Goal: Transaction & Acquisition: Purchase product/service

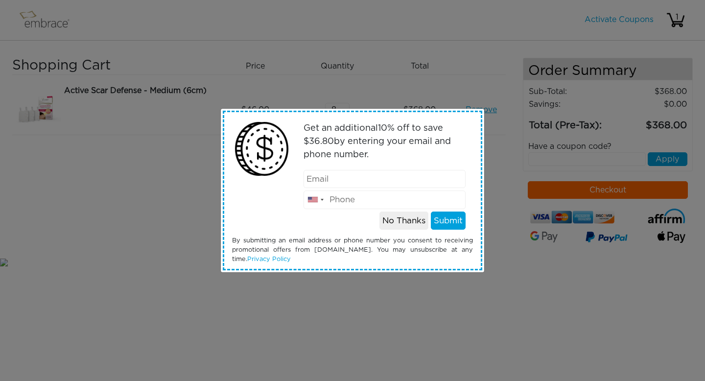
click at [387, 184] on input "email" at bounding box center [385, 179] width 163 height 19
type input "13823669107@163.com"
click at [360, 202] on input "tel" at bounding box center [385, 199] width 163 height 19
click at [322, 200] on div at bounding box center [322, 200] width 3 height 2
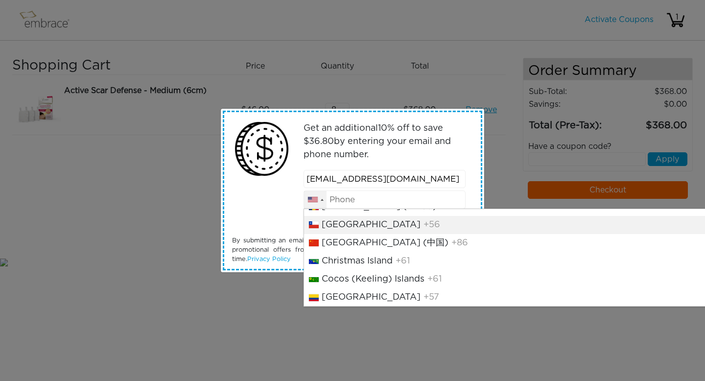
scroll to position [837, 0]
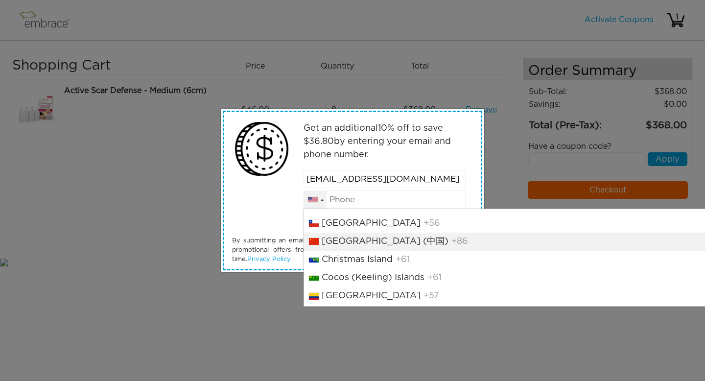
click at [404, 251] on li "China (中国) +86" at bounding box center [512, 242] width 417 height 18
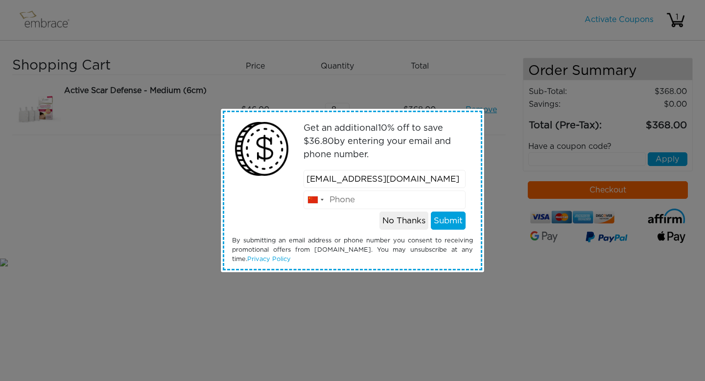
click at [405, 199] on input "tel" at bounding box center [385, 199] width 163 height 19
type input "13823669107"
click at [443, 221] on button "Submit" at bounding box center [448, 221] width 35 height 19
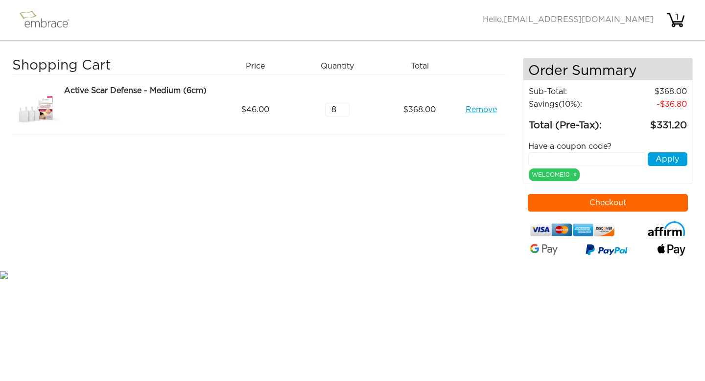
click at [622, 159] on input "text" at bounding box center [587, 159] width 118 height 14
click at [553, 174] on div "WELCOME10 x" at bounding box center [554, 174] width 51 height 13
click at [561, 173] on div "WELCOME10 x" at bounding box center [554, 174] width 51 height 13
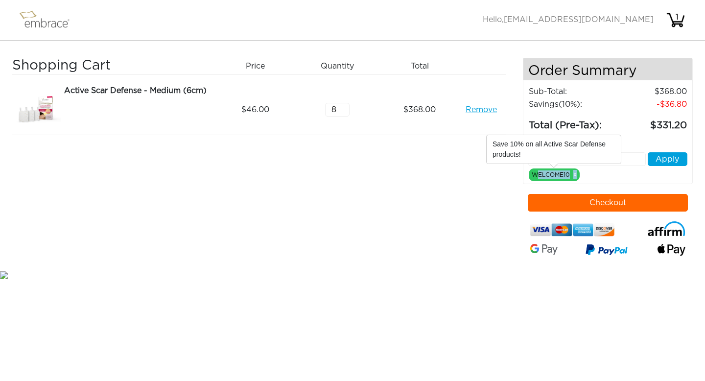
click at [552, 175] on div "WELCOME10 x" at bounding box center [554, 174] width 51 height 13
click at [621, 203] on button "Checkout" at bounding box center [608, 203] width 161 height 18
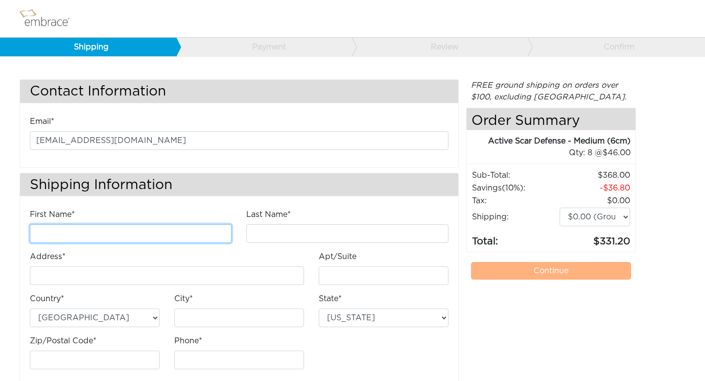
click at [162, 232] on input "First Name*" at bounding box center [131, 233] width 202 height 19
type input "Bob"
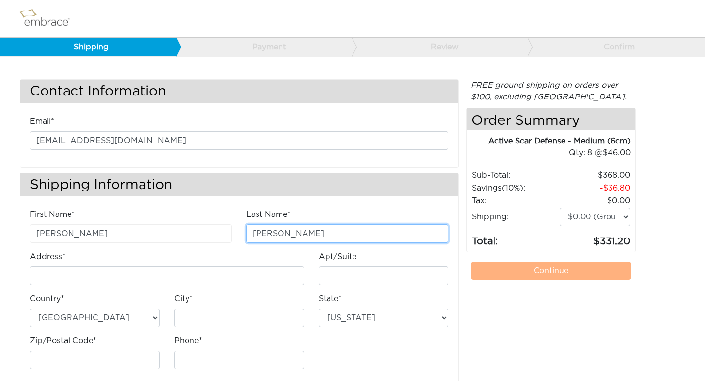
type input "Wu"
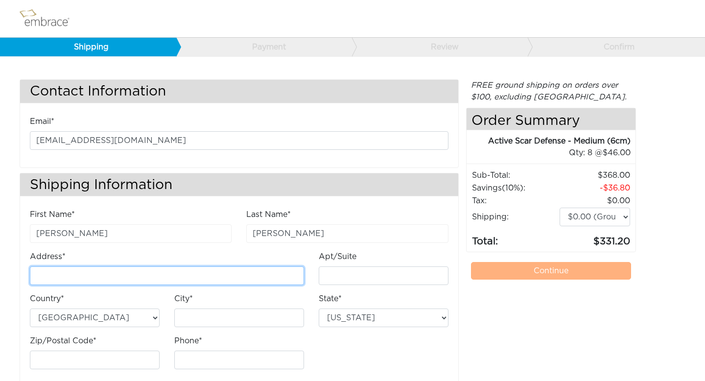
paste input "18414 E Colima Rd"
type input "18414 E Colima Rd"
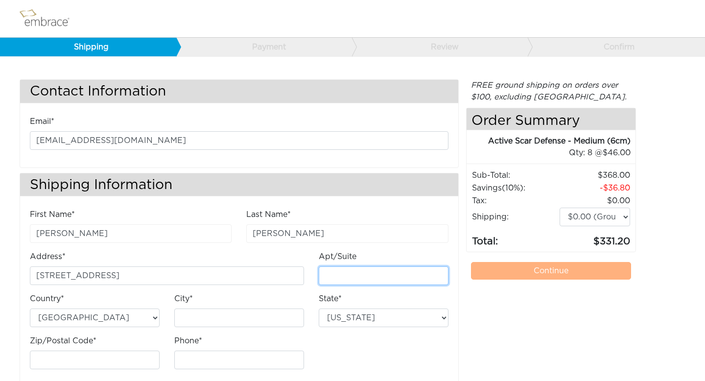
click at [357, 274] on input "Apt/Suite" at bounding box center [384, 275] width 130 height 19
paste input "Ste G HK2"
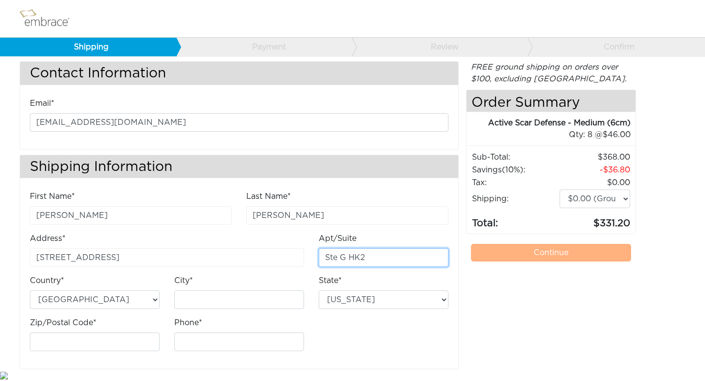
type input "Ste G HK2"
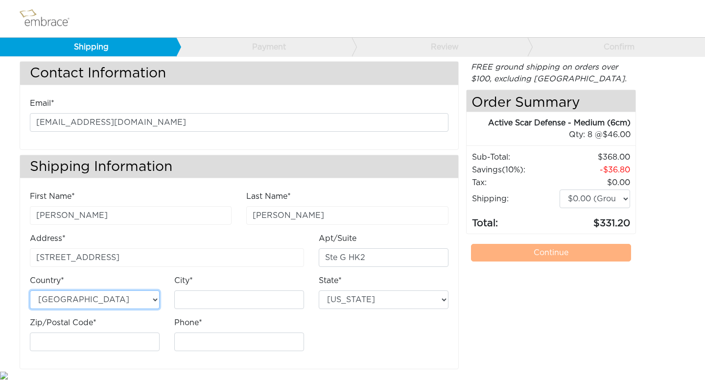
click at [141, 302] on select "Australia United States" at bounding box center [95, 299] width 130 height 19
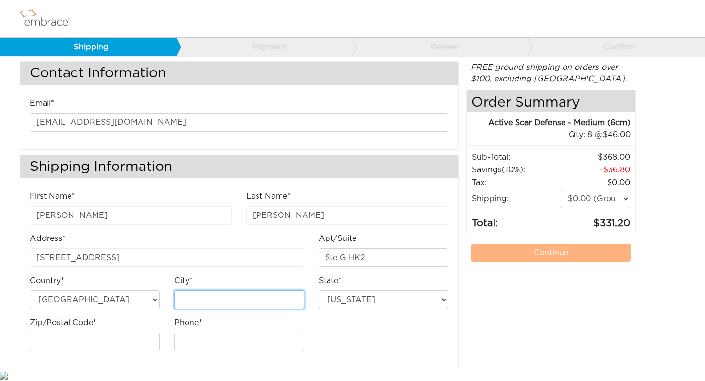
click at [227, 301] on input "City*" at bounding box center [239, 299] width 130 height 19
paste input "Rowland Heights"
type input "Rowland Heights"
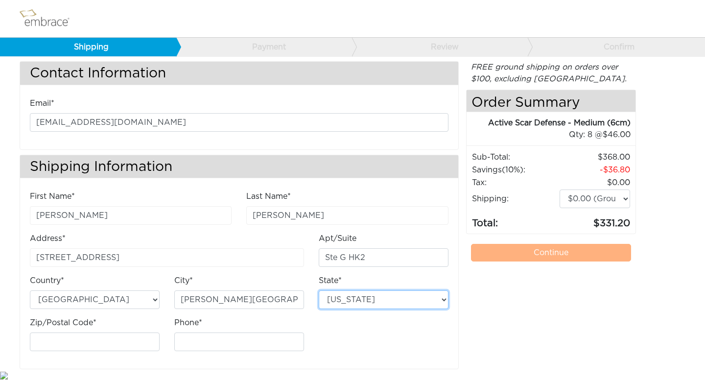
click at [390, 304] on select "Alabama Alaska Arizona Arkansas California Colorado Connecticut District of Col…" at bounding box center [384, 299] width 130 height 19
select select "CA"
click at [319, 290] on select "Alabama Alaska Arizona Arkansas California Colorado Connecticut District of Col…" at bounding box center [384, 299] width 130 height 19
click at [392, 328] on div "First Name* Bob Last Name* Wu Address* 18414 E Colima Rd Apt/Suite Ste G HK2" at bounding box center [239, 274] width 433 height 168
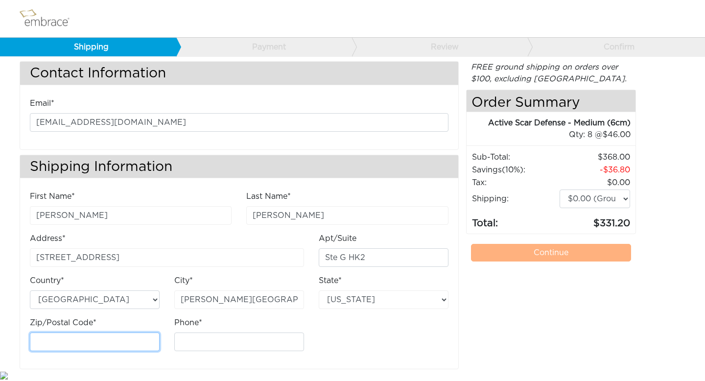
click at [95, 342] on input "Zip/Postal Code*" at bounding box center [95, 342] width 130 height 19
click at [114, 347] on input "Zip/Postal Code*" at bounding box center [95, 342] width 130 height 19
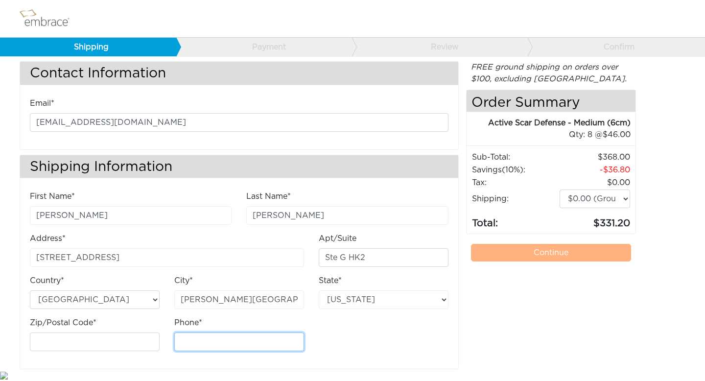
click at [200, 337] on input "Phone*" at bounding box center [239, 342] width 130 height 19
click at [210, 345] on input "Phone*" at bounding box center [239, 342] width 130 height 19
type input "6268239666"
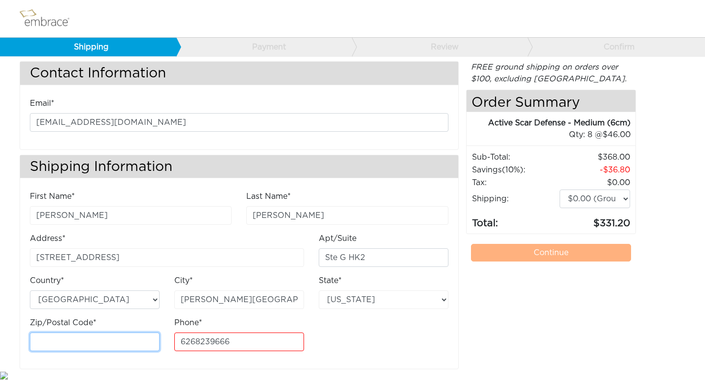
click at [129, 344] on input "Zip/Postal Code*" at bounding box center [95, 342] width 130 height 19
type input "91748"
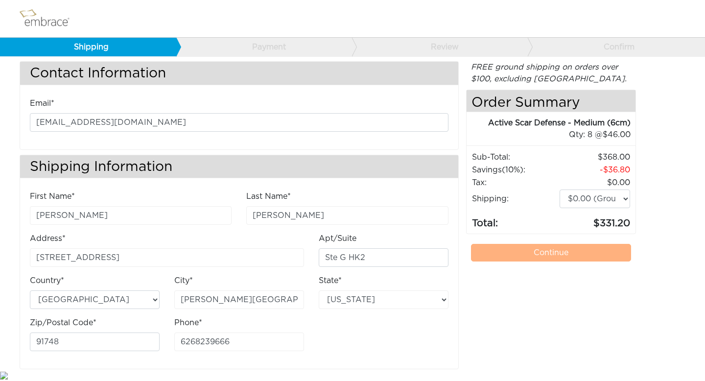
click at [412, 325] on div "First Name* Bob Last Name* Wu Address* 18414 E Colima Rd Apt/Suite Ste G HK2" at bounding box center [239, 274] width 433 height 168
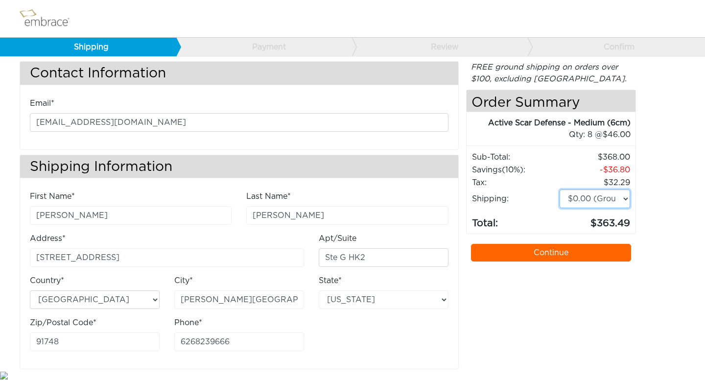
click at [610, 204] on select "$0.00 (Ground) $15.00 (Express Saver) $20.00 (Two Day) $30.00 (Overnight)" at bounding box center [595, 199] width 71 height 19
click at [560, 190] on select "$0.00 (Ground) $15.00 (Express Saver) $20.00 (Two Day) $30.00 (Overnight)" at bounding box center [595, 199] width 71 height 19
click at [549, 254] on link "Continue" at bounding box center [551, 253] width 161 height 18
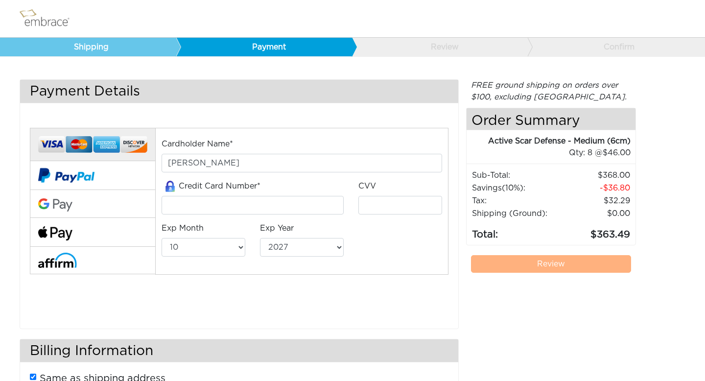
select select "10"
select select "2027"
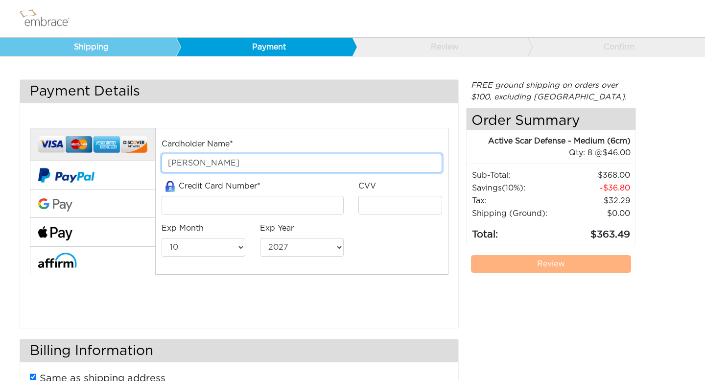
click at [252, 167] on input "Bob Wu" at bounding box center [302, 163] width 280 height 19
type input "[PERSON_NAME]"
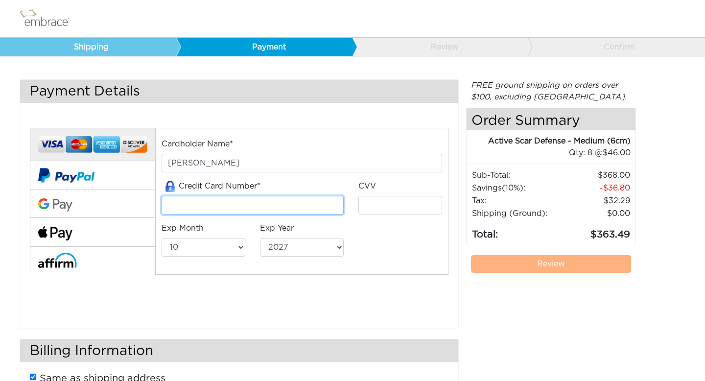
click at [226, 202] on input "tel" at bounding box center [253, 205] width 182 height 19
type input "[CREDIT_CARD_NUMBER]"
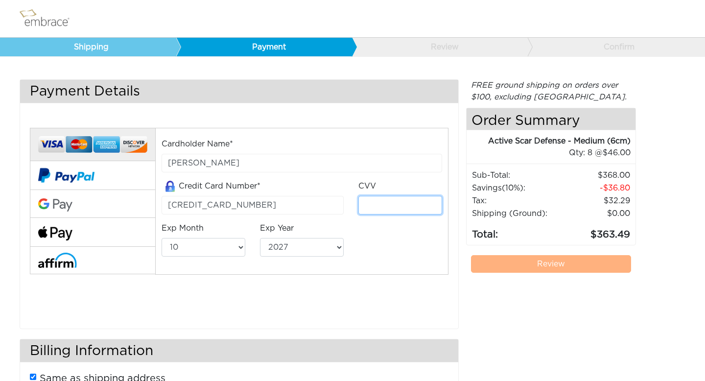
click at [393, 203] on input "tel" at bounding box center [400, 205] width 84 height 19
type input "440"
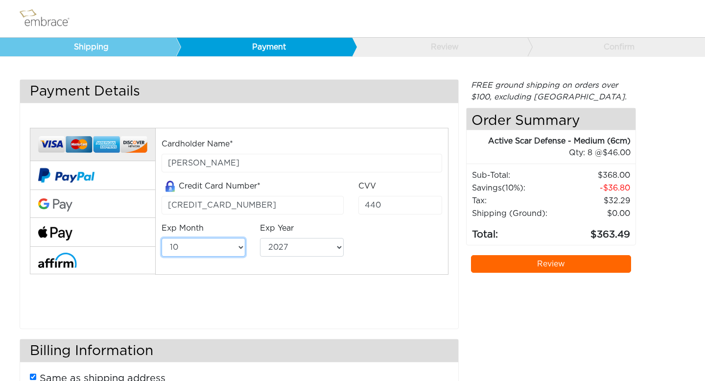
click at [222, 245] on select "01 02 03 04 05 06 07 08 09 10 11 12" at bounding box center [204, 247] width 84 height 19
select select "12"
click at [162, 238] on select "01 02 03 04 05 06 07 08 09 10 11 12" at bounding box center [204, 247] width 84 height 19
click at [343, 283] on div "Cardholder Name* YANG GUANG Credit Card Number* 4380886125803332 CVV 440 Exp Mo…" at bounding box center [239, 215] width 433 height 198
click at [303, 45] on link "Payment" at bounding box center [264, 47] width 176 height 19
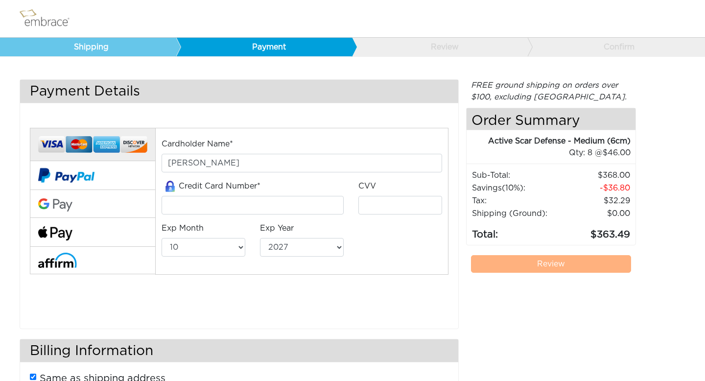
select select "10"
select select "2027"
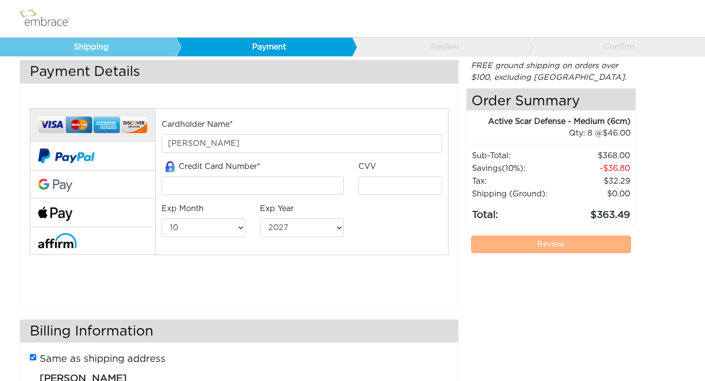
scroll to position [19, 0]
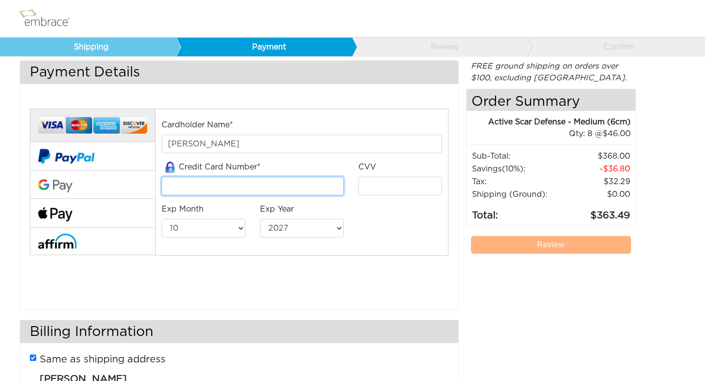
click at [217, 185] on input "tel" at bounding box center [253, 186] width 182 height 19
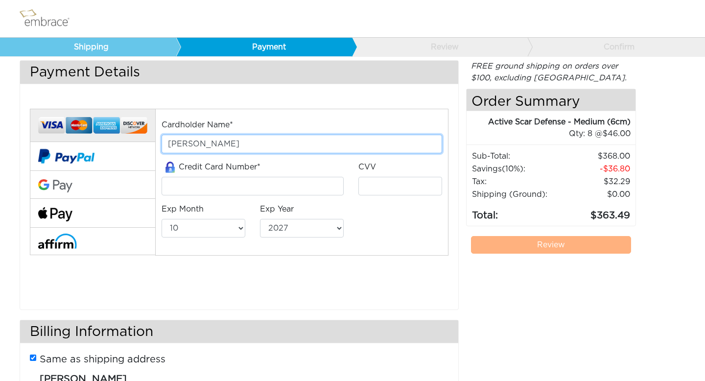
click at [222, 146] on input "[PERSON_NAME]" at bounding box center [302, 144] width 280 height 19
type input "[PERSON_NAME]"
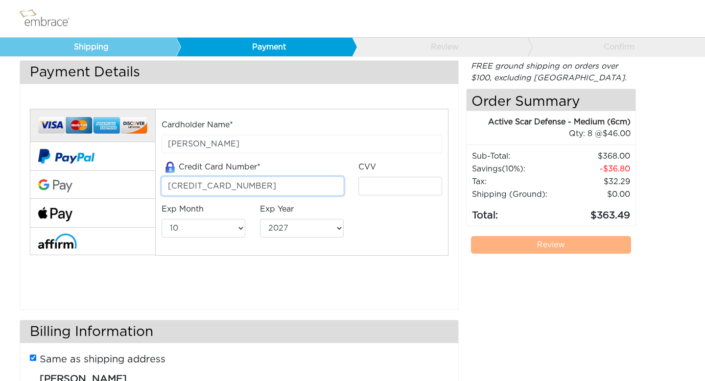
type input "4380886125803332"
type input "440"
click at [189, 183] on input "4380886125803332" at bounding box center [253, 186] width 182 height 19
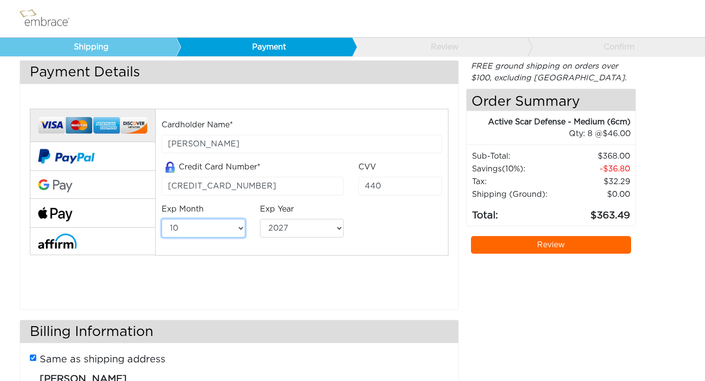
click at [219, 229] on select "01 02 03 04 05 06 07 08 09 10 11 12" at bounding box center [204, 228] width 84 height 19
select select "12"
click at [162, 219] on select "01 02 03 04 05 06 07 08 09 10 11 12" at bounding box center [204, 228] width 84 height 19
click at [567, 248] on link "Review" at bounding box center [551, 245] width 161 height 18
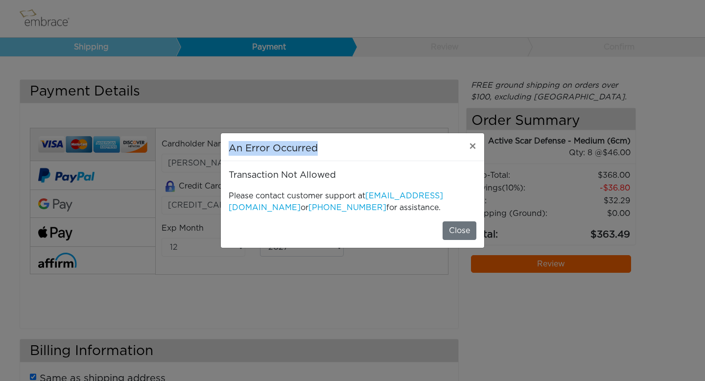
drag, startPoint x: 390, startPoint y: 146, endPoint x: 321, endPoint y: 124, distance: 72.3
click at [321, 124] on div "An Error Occurred × Transaction Not Allowed Please contact customer support at …" at bounding box center [352, 190] width 705 height 381
click at [341, 146] on div "An Error Occurred ×" at bounding box center [352, 147] width 263 height 28
drag, startPoint x: 451, startPoint y: 138, endPoint x: 402, endPoint y: 147, distance: 50.4
click at [402, 147] on div "An Error Occurred ×" at bounding box center [352, 147] width 263 height 28
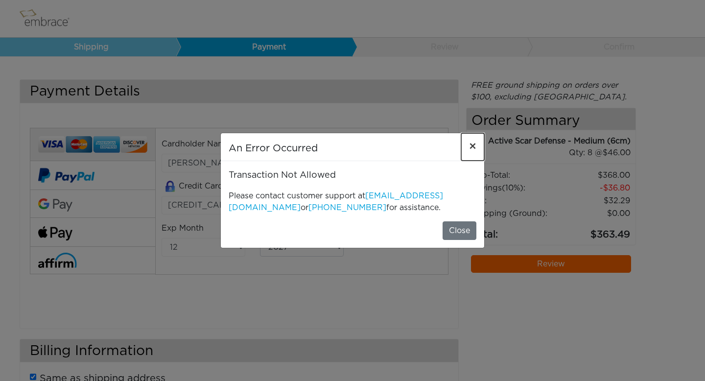
click at [474, 146] on span "×" at bounding box center [472, 147] width 7 height 12
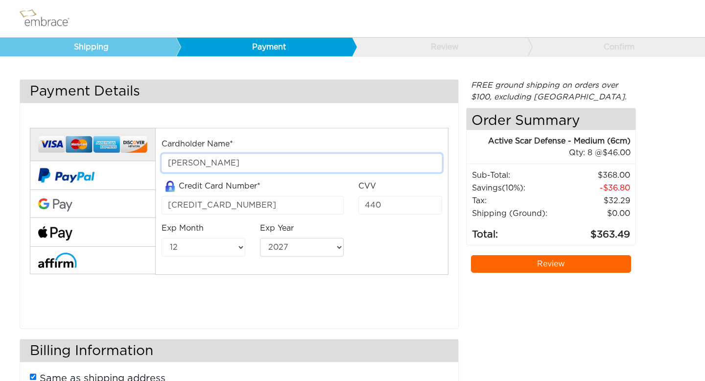
click at [307, 163] on input "[PERSON_NAME]" at bounding box center [302, 163] width 280 height 19
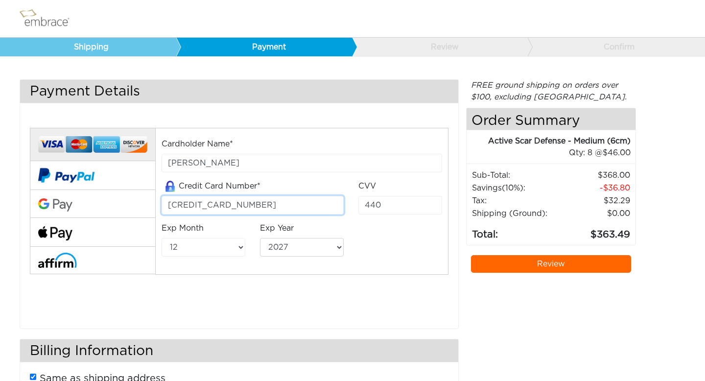
click at [251, 206] on input "4380886125803332" at bounding box center [253, 205] width 182 height 19
type input "4391880010551582"
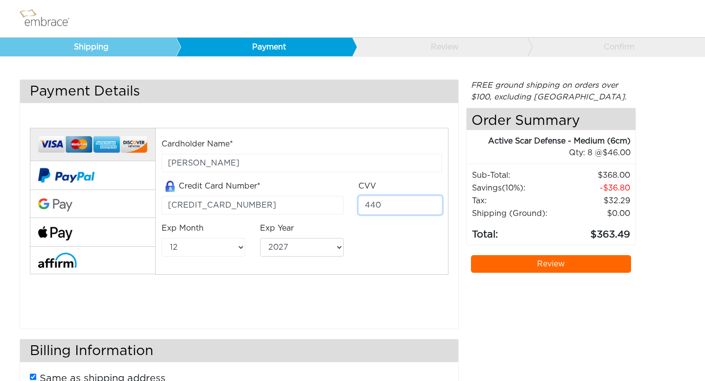
click at [376, 203] on input "440" at bounding box center [400, 205] width 84 height 19
type input "875"
click at [216, 249] on select "01 02 03 04 05 06 07 08 09 10 11 12" at bounding box center [204, 247] width 84 height 19
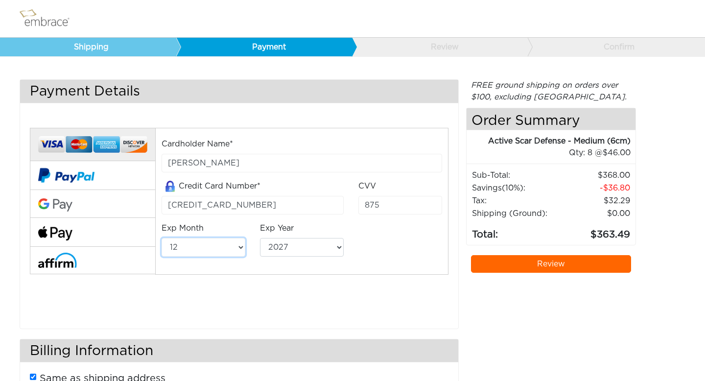
select select "3"
click at [162, 238] on select "01 02 03 04 05 06 07 08 09 10 11 12" at bounding box center [204, 247] width 84 height 19
click at [301, 254] on select "2025 2026 2027 2028 2029 2030 2031 2032 2033 2034 2035 2036 2037 2038 2039" at bounding box center [302, 247] width 84 height 19
select select "2029"
click at [260, 238] on select "2025 2026 2027 2028 2029 2030 2031 2032 2033 2034 2035 2036 2037 2038 2039" at bounding box center [302, 247] width 84 height 19
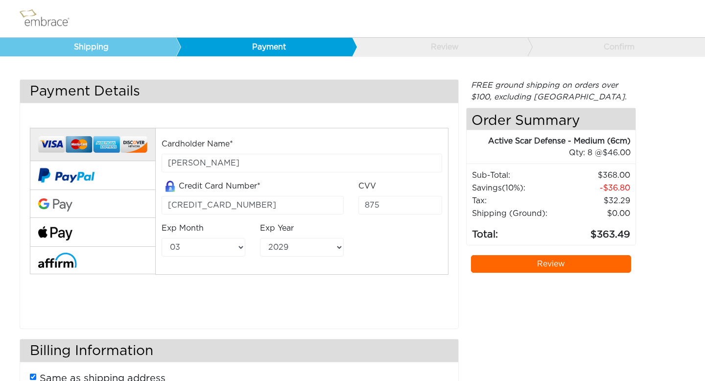
click at [548, 265] on link "Review" at bounding box center [551, 264] width 161 height 18
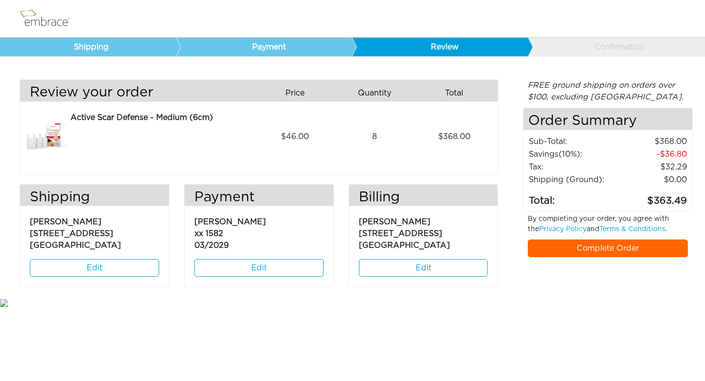
click at [615, 251] on link "Complete Order" at bounding box center [608, 248] width 161 height 18
